Goal: Information Seeking & Learning: Learn about a topic

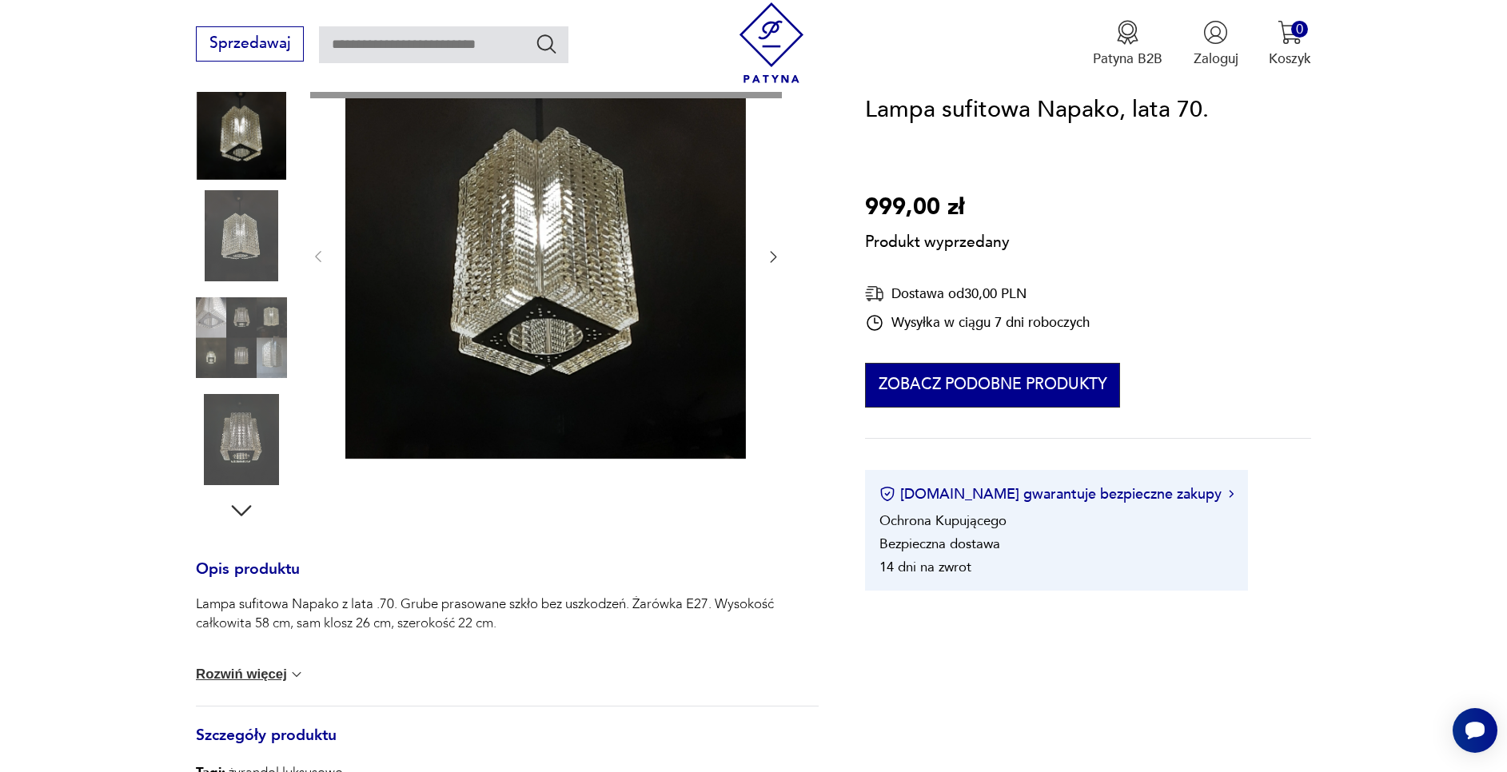
click at [962, 395] on button "Zobacz podobne produkty" at bounding box center [992, 385] width 255 height 45
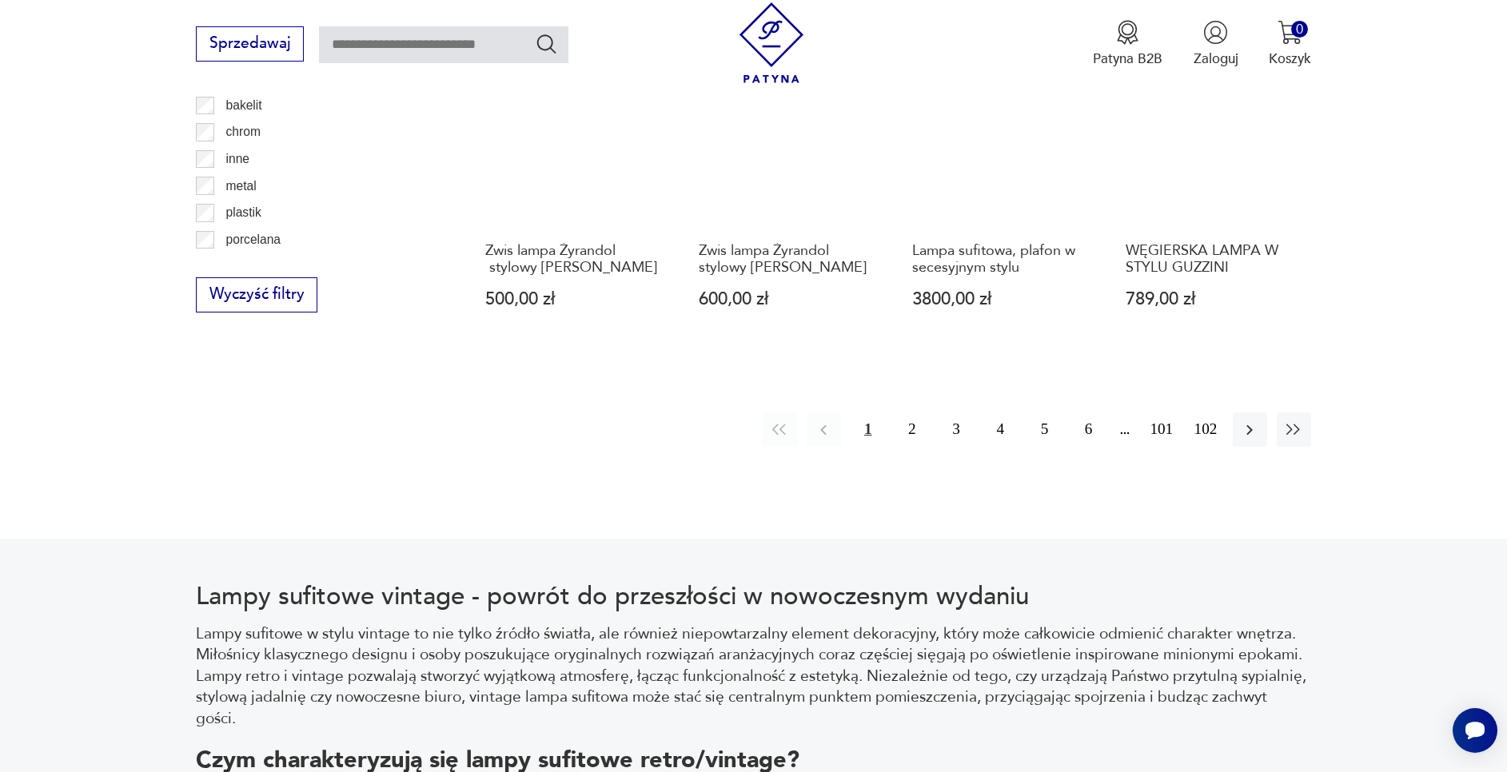
scroll to position [1851, 0]
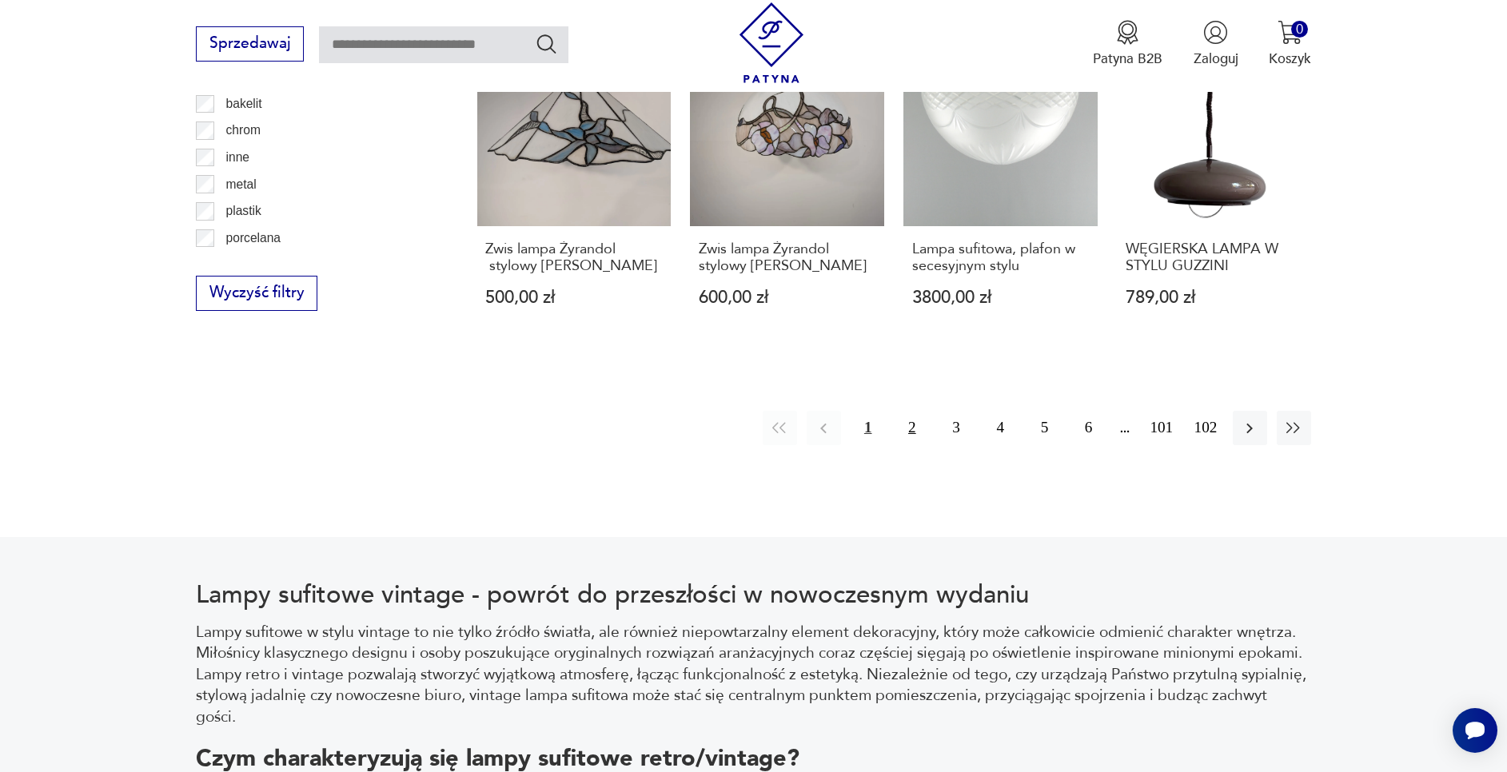
click at [914, 433] on button "2" at bounding box center [912, 428] width 34 height 34
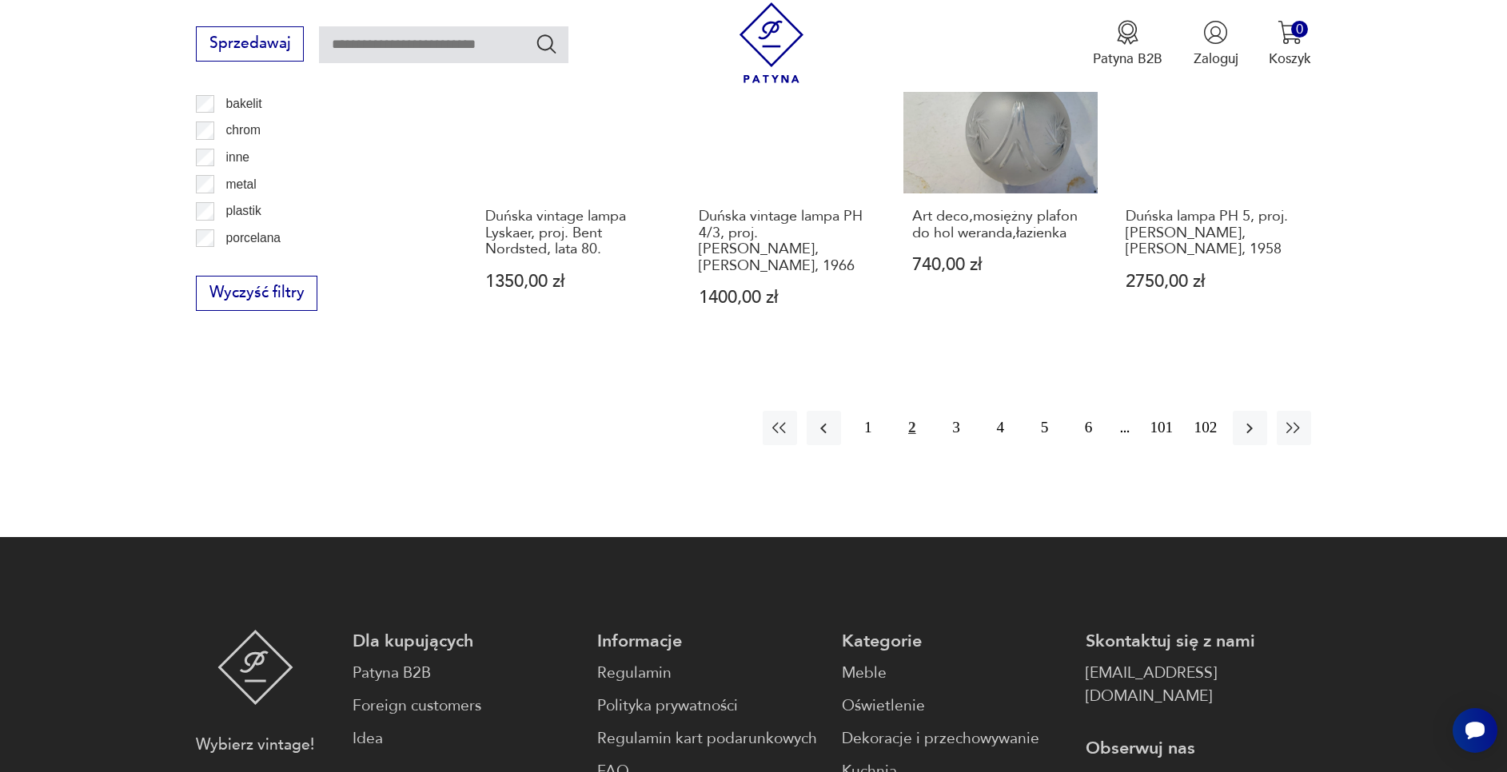
scroll to position [1914, 0]
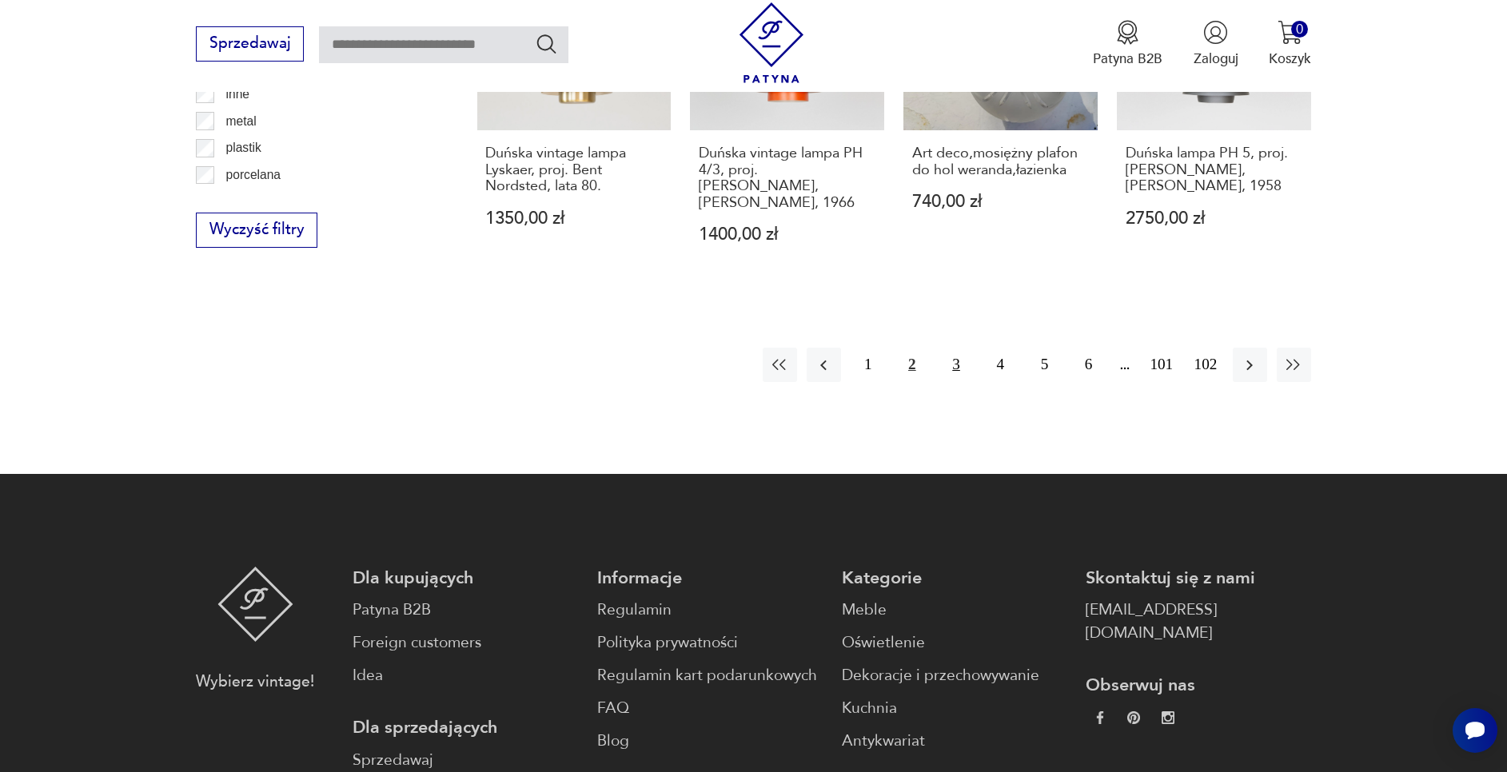
click at [951, 348] on button "3" at bounding box center [956, 365] width 34 height 34
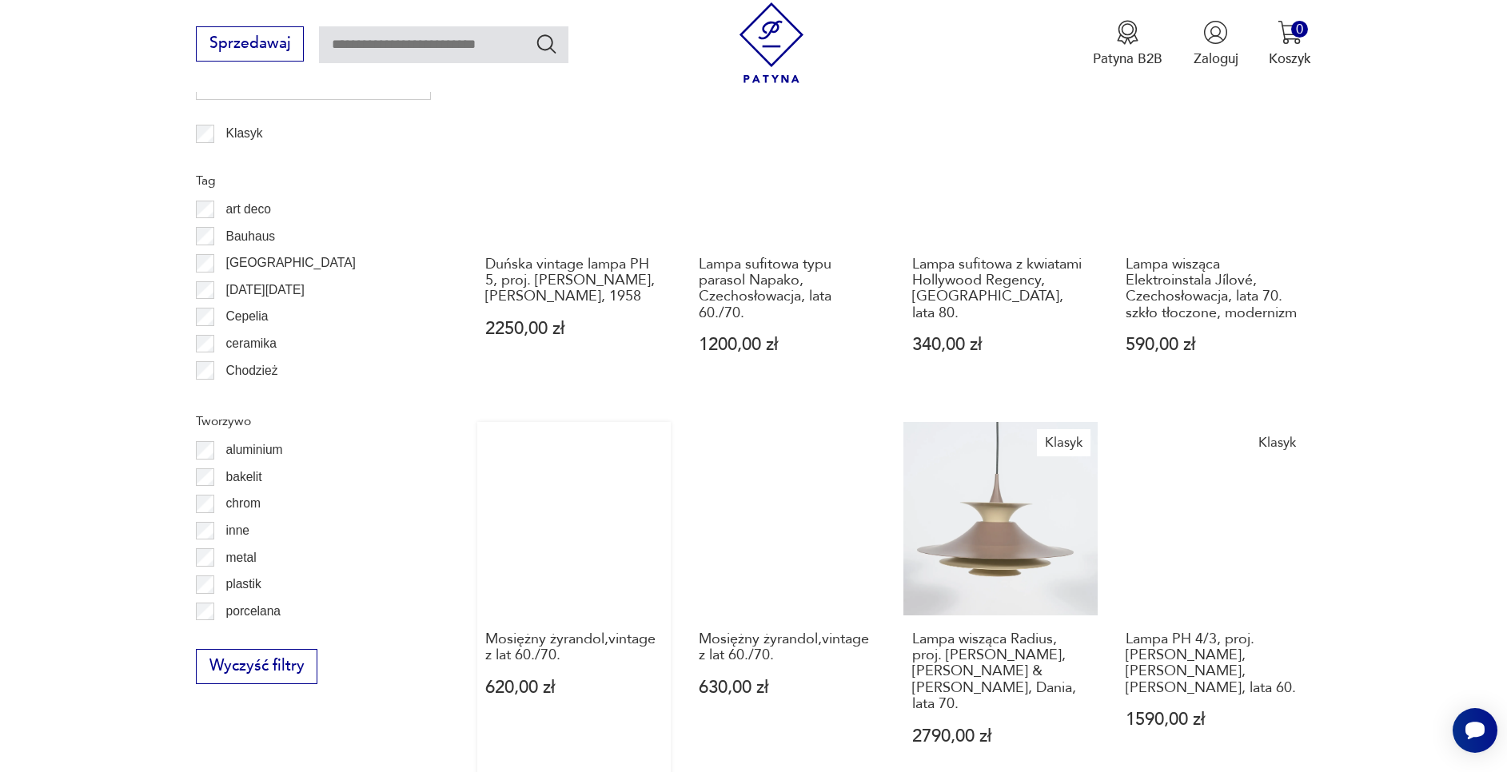
scroll to position [1554, 0]
